Goal: Find specific fact: Find specific fact

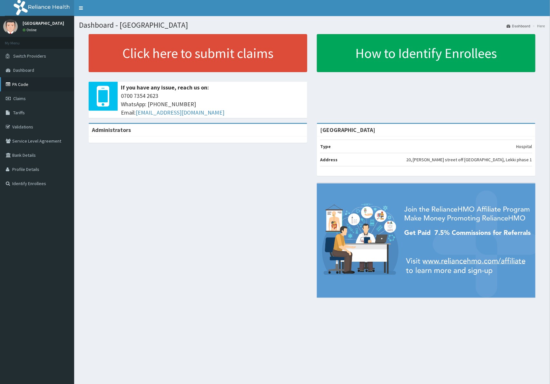
click at [32, 81] on link "PA Code" at bounding box center [37, 84] width 74 height 14
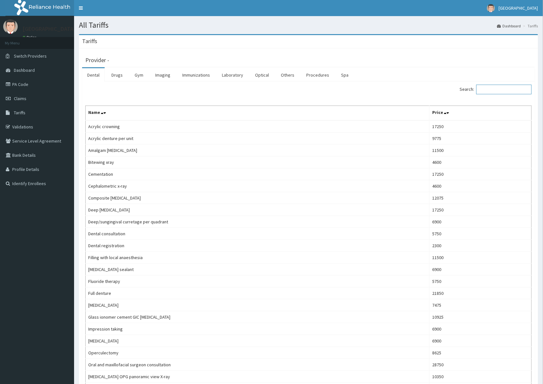
click at [490, 89] on input "Search:" at bounding box center [504, 90] width 55 height 10
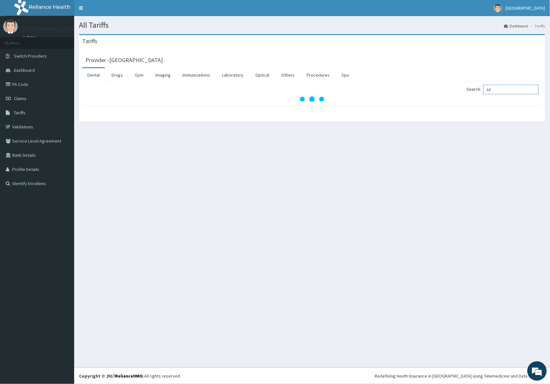
type input "A"
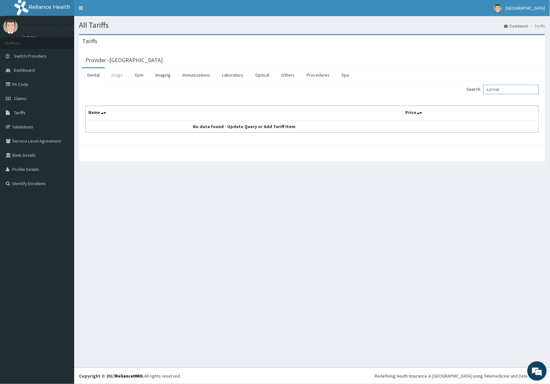
type input "AZITHR"
click at [121, 77] on link "Drugs" at bounding box center [117, 75] width 22 height 14
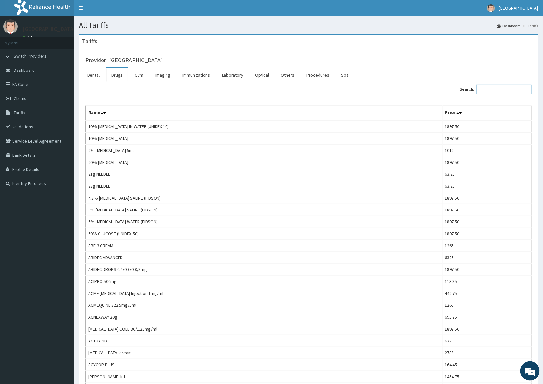
click at [488, 89] on input "Search:" at bounding box center [504, 90] width 55 height 10
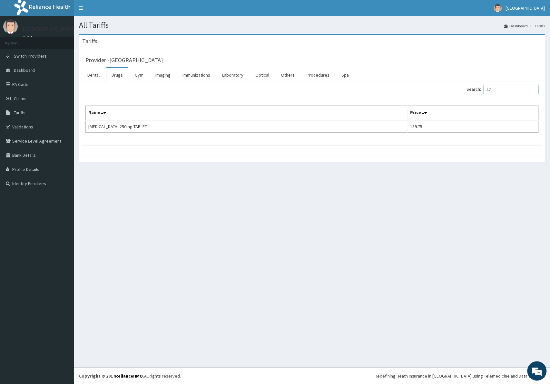
type input "A"
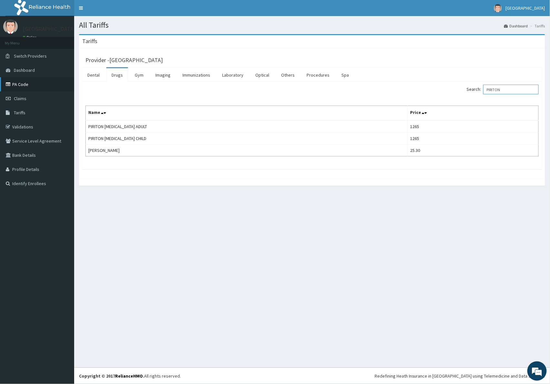
type input "PIRITON"
click at [38, 81] on link "PA Code" at bounding box center [37, 84] width 74 height 14
